Goal: Information Seeking & Learning: Learn about a topic

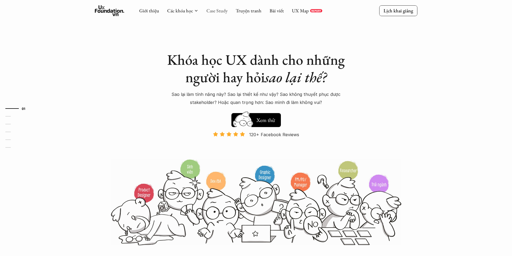
click at [211, 11] on link "Case Study" at bounding box center [216, 11] width 21 height 6
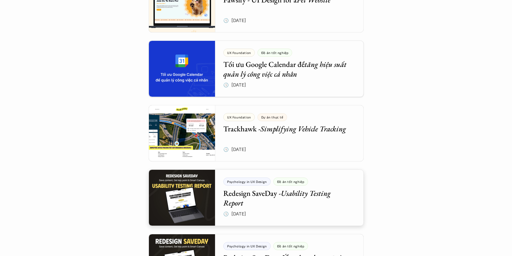
scroll to position [349, 0]
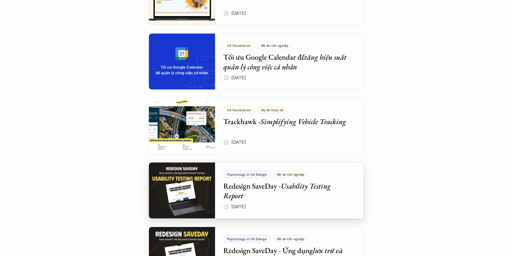
click at [255, 194] on div at bounding box center [256, 190] width 215 height 56
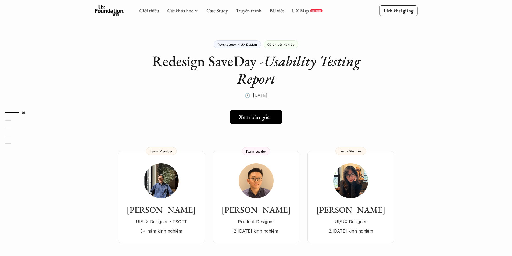
click at [268, 121] on link "Xem bản gốc" at bounding box center [256, 117] width 52 height 14
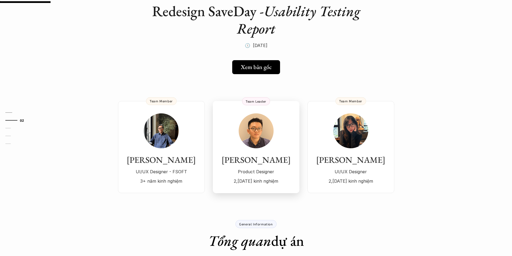
scroll to position [54, 0]
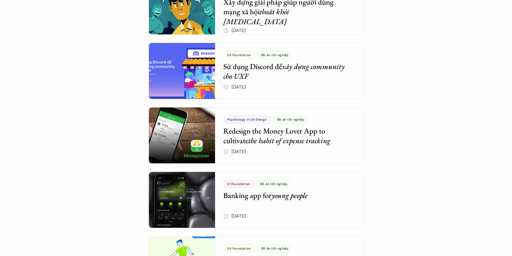
scroll to position [671, 0]
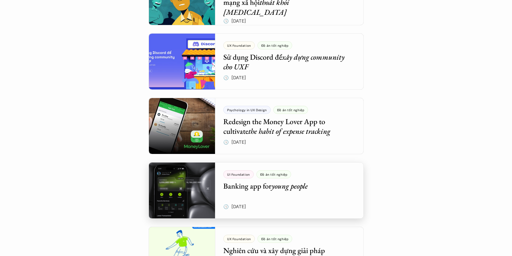
click at [298, 193] on div at bounding box center [256, 190] width 215 height 56
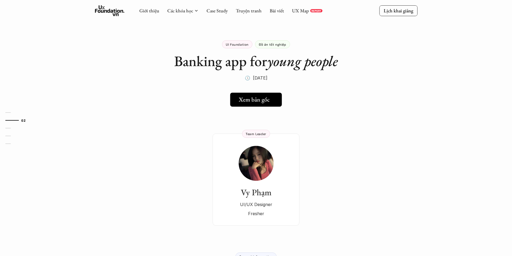
click at [257, 100] on h5 "Xem bản gốc" at bounding box center [253, 99] width 31 height 7
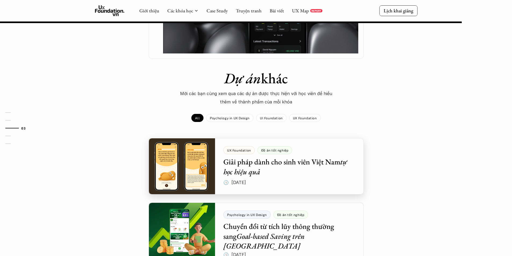
scroll to position [383, 0]
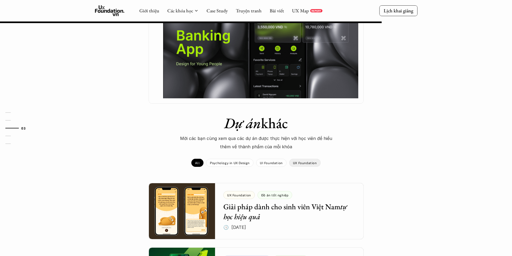
click at [303, 159] on div "UX Foundation" at bounding box center [304, 163] width 31 height 8
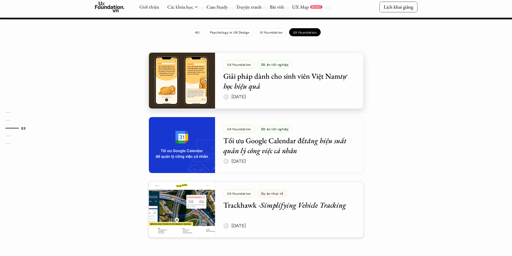
scroll to position [571, 0]
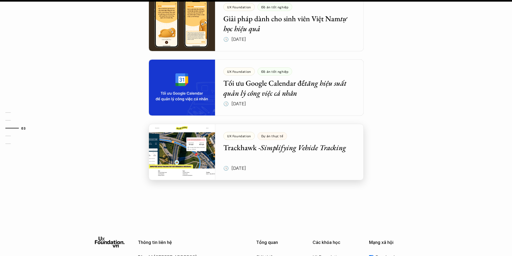
click at [254, 139] on div at bounding box center [256, 152] width 215 height 56
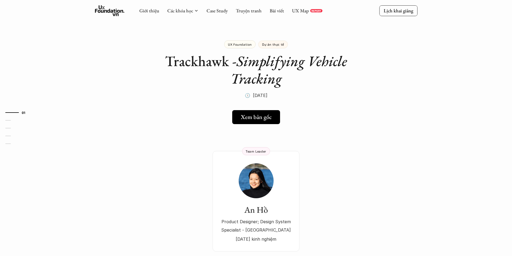
click at [245, 115] on h5 "Xem bản gốc" at bounding box center [253, 117] width 31 height 7
